Goal: Navigation & Orientation: Find specific page/section

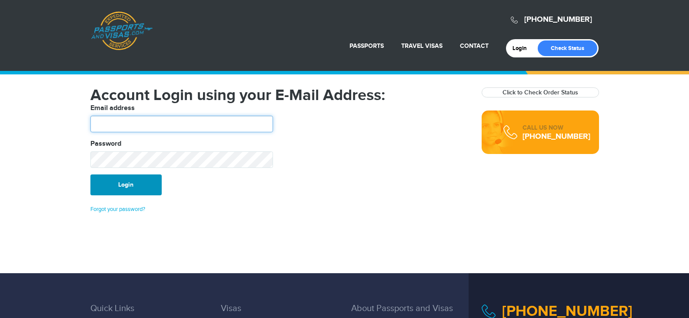
type input "*******"
click at [127, 187] on button "Login" at bounding box center [125, 184] width 71 height 21
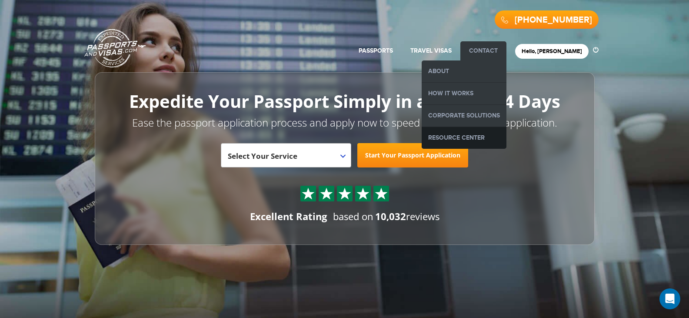
click at [483, 136] on link "Resource Center" at bounding box center [463, 138] width 85 height 22
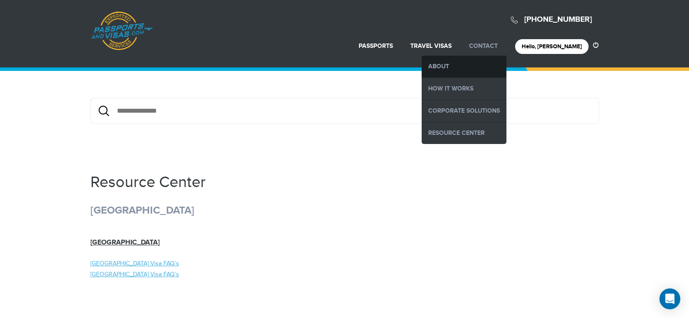
click at [493, 66] on link "About" at bounding box center [463, 67] width 85 height 22
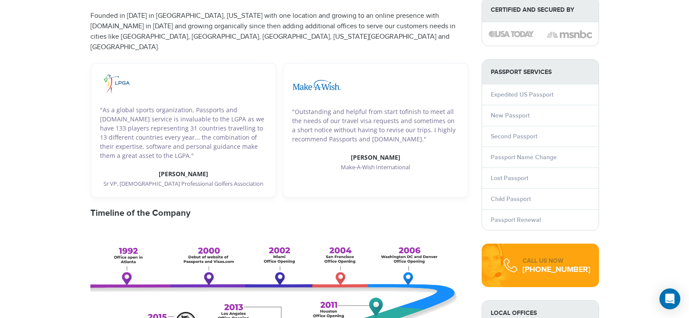
scroll to position [217, 0]
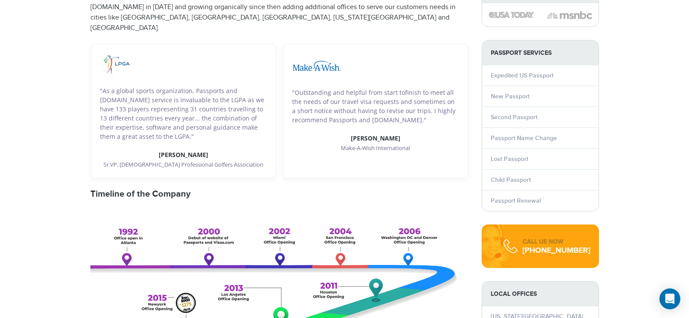
click at [516, 199] on li "Passport Renewal" at bounding box center [540, 200] width 116 height 21
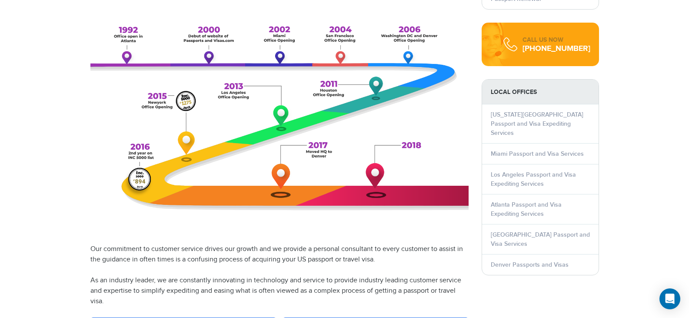
scroll to position [434, 0]
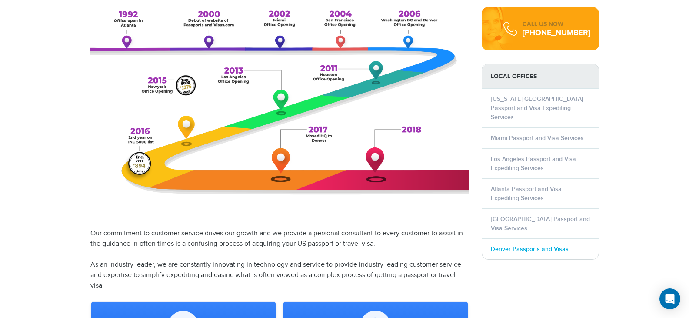
click at [511, 245] on link "Denver Passports and Visas" at bounding box center [529, 248] width 78 height 7
